Goal: Task Accomplishment & Management: Manage account settings

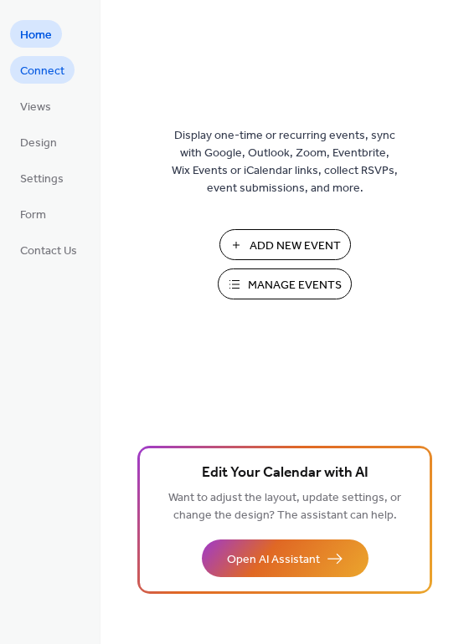
click at [46, 69] on span "Connect" at bounding box center [42, 72] width 44 height 18
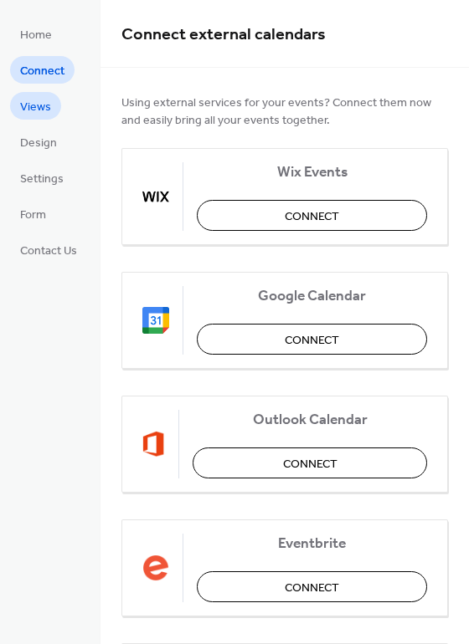
click at [44, 108] on span "Views" at bounding box center [35, 108] width 31 height 18
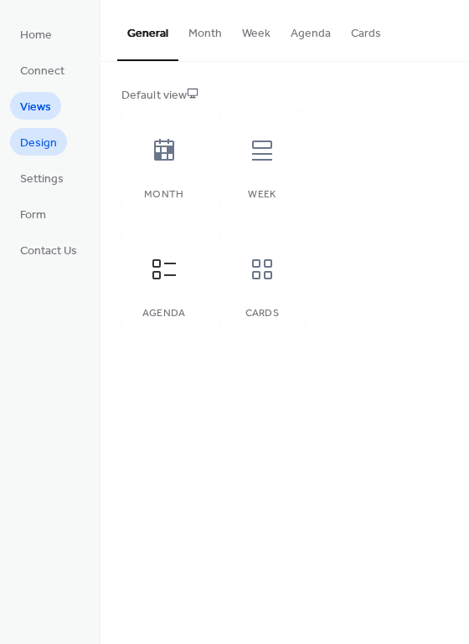
click at [41, 135] on span "Design" at bounding box center [38, 144] width 37 height 18
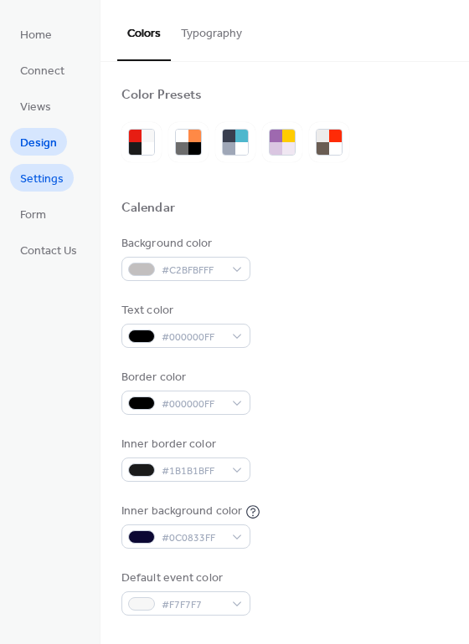
click at [49, 175] on span "Settings" at bounding box center [42, 180] width 44 height 18
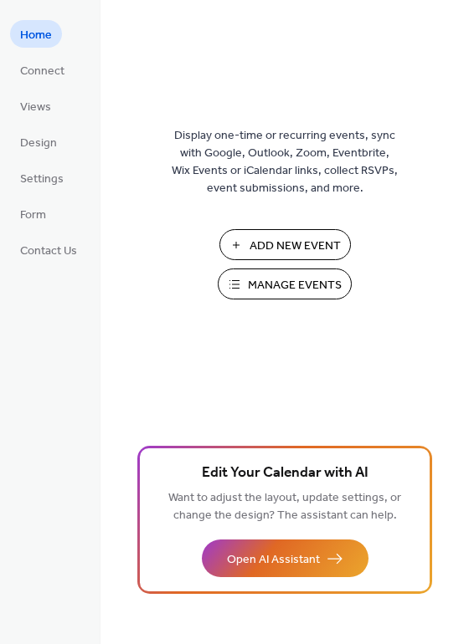
click at [240, 286] on button "Manage Events" at bounding box center [285, 284] width 134 height 31
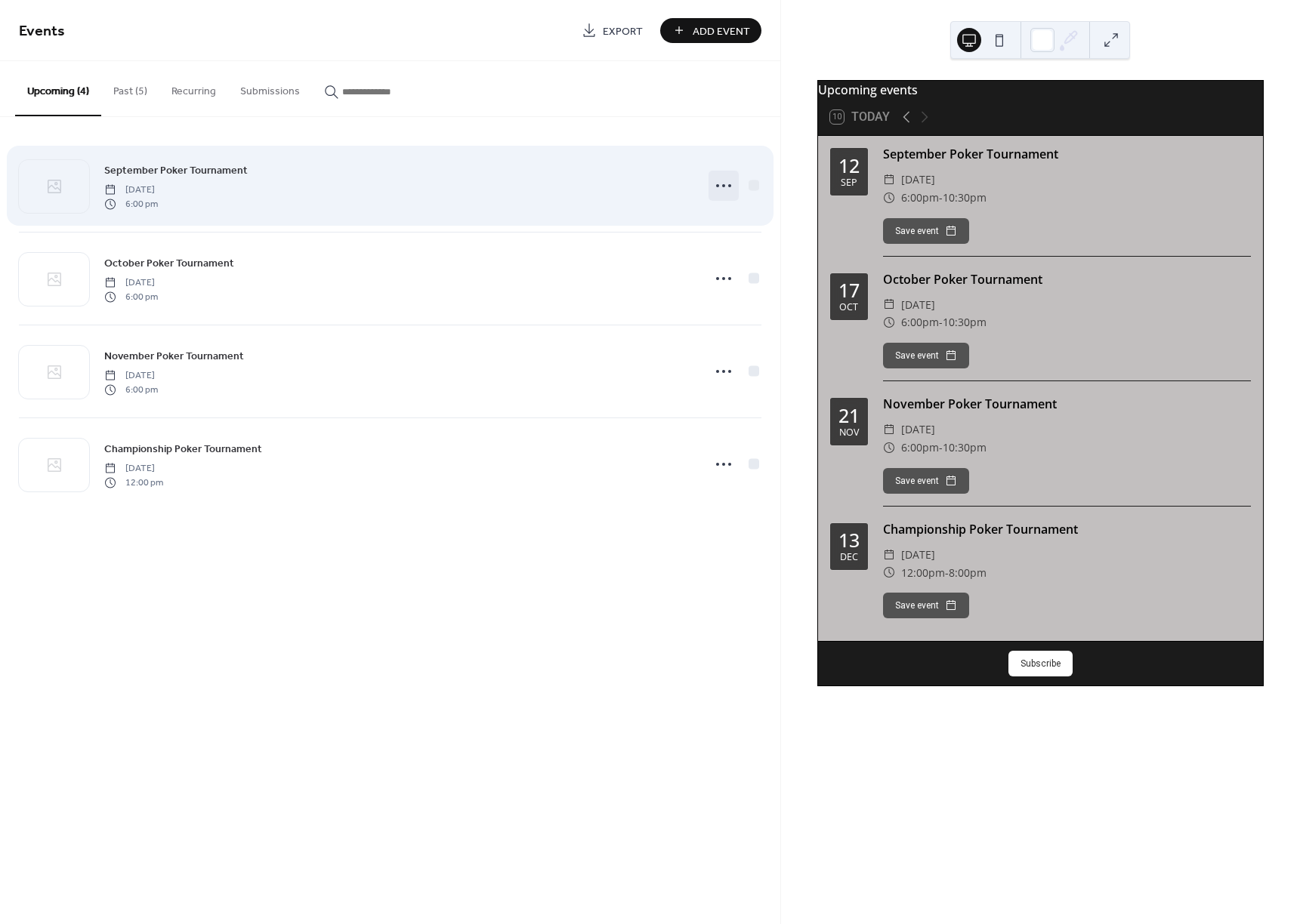
click at [726, 189] on icon at bounding box center [723, 185] width 24 height 24
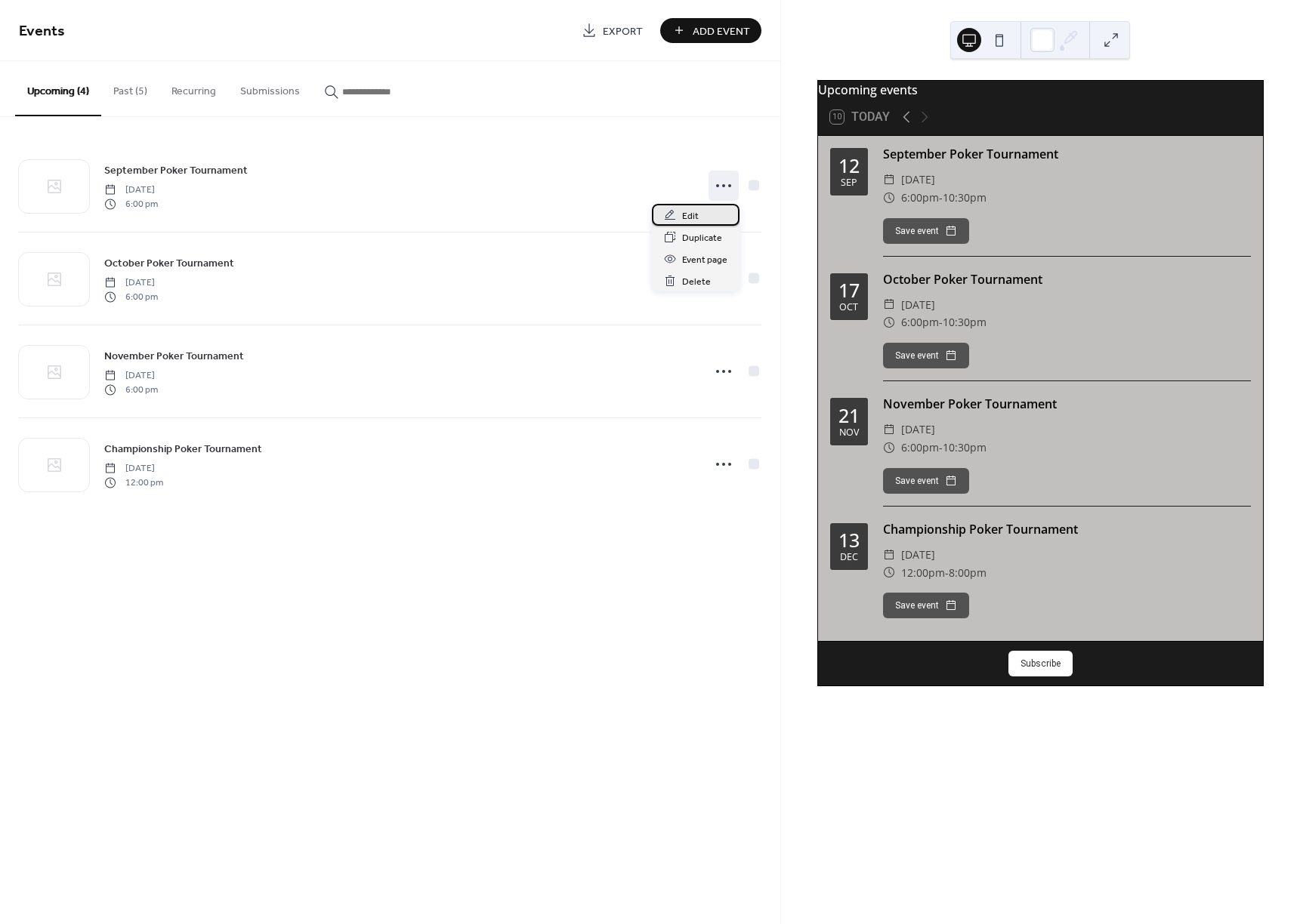
click at [707, 215] on div "Edit" at bounding box center [695, 215] width 88 height 22
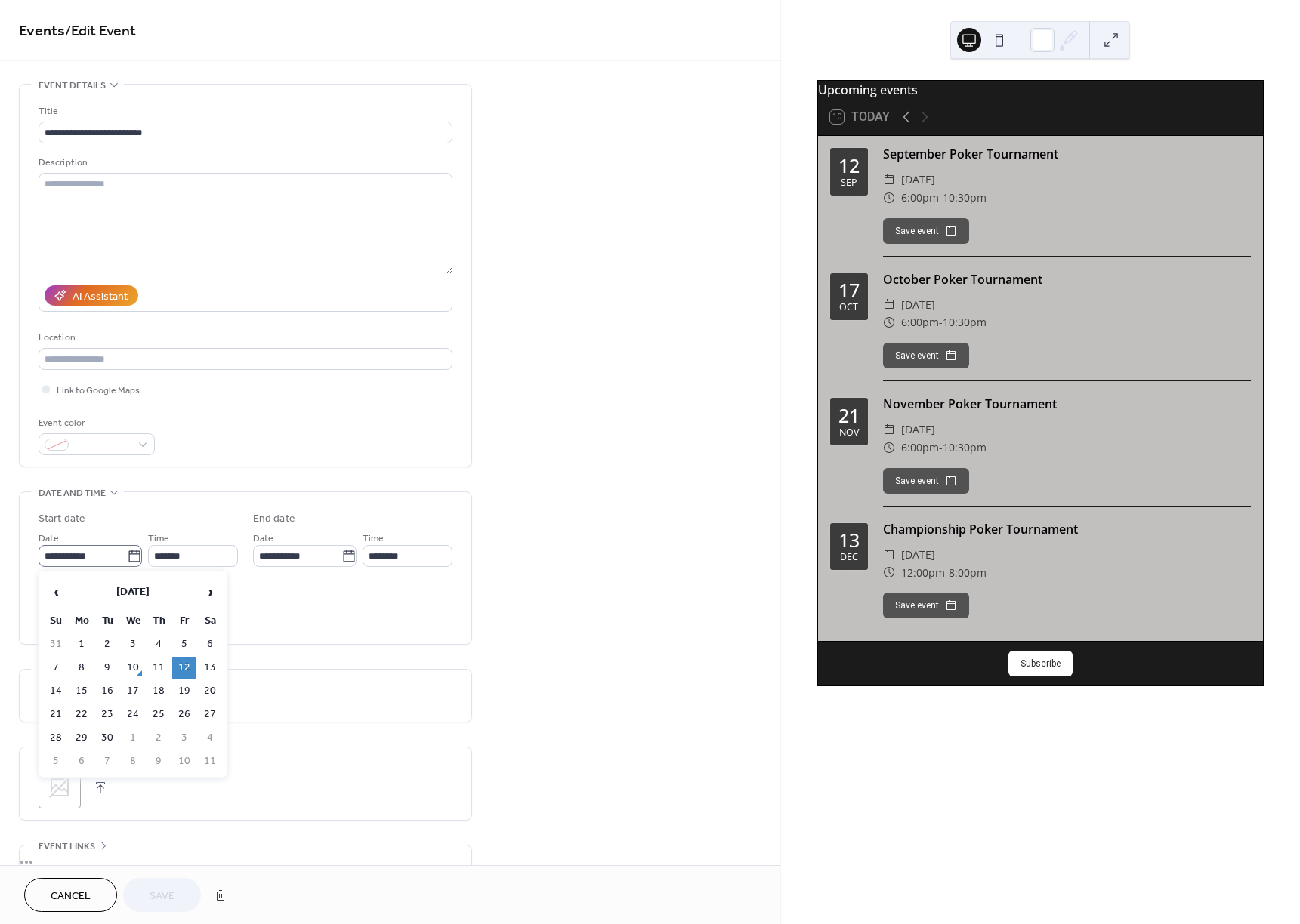
click at [129, 557] on icon at bounding box center [135, 556] width 15 height 15
click at [127, 557] on input "**********" at bounding box center [83, 556] width 88 height 22
click at [187, 691] on td "19" at bounding box center [184, 691] width 24 height 22
type input "**********"
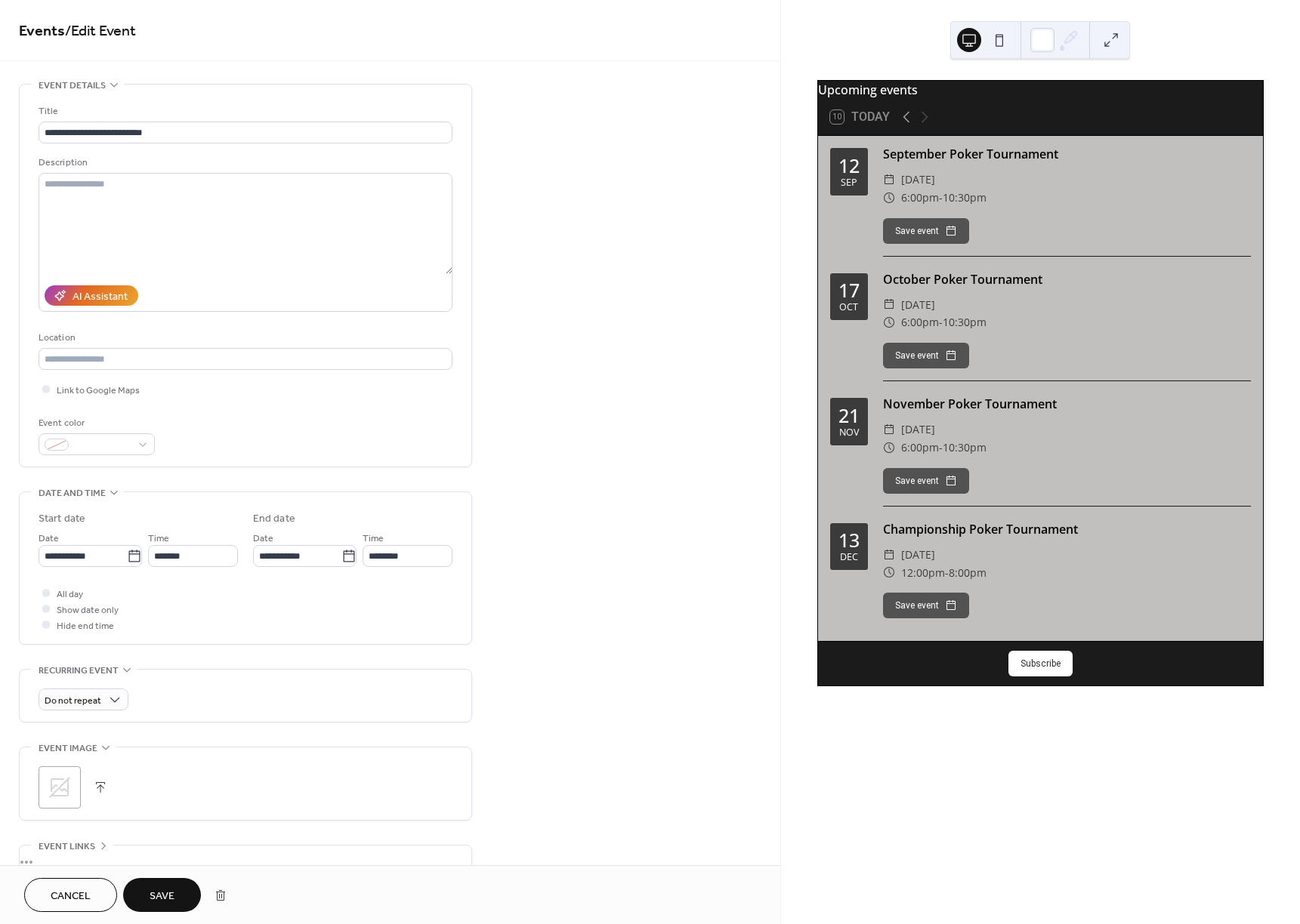
click at [175, 891] on button "Save" at bounding box center [162, 895] width 78 height 34
